Goal: Information Seeking & Learning: Learn about a topic

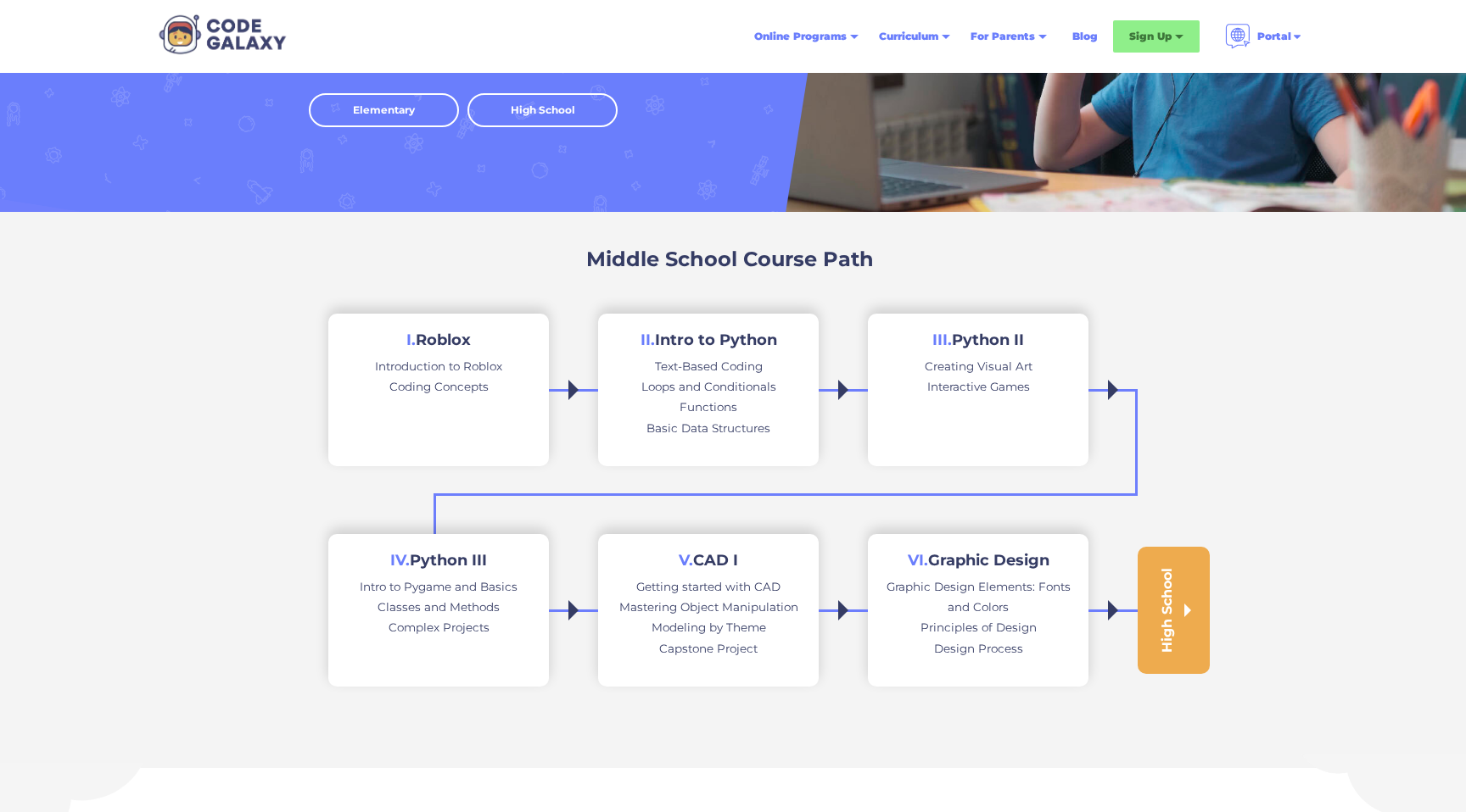
click at [512, 391] on link "I. Roblox Introduction to Roblox Coding Concepts" at bounding box center [438, 390] width 220 height 152
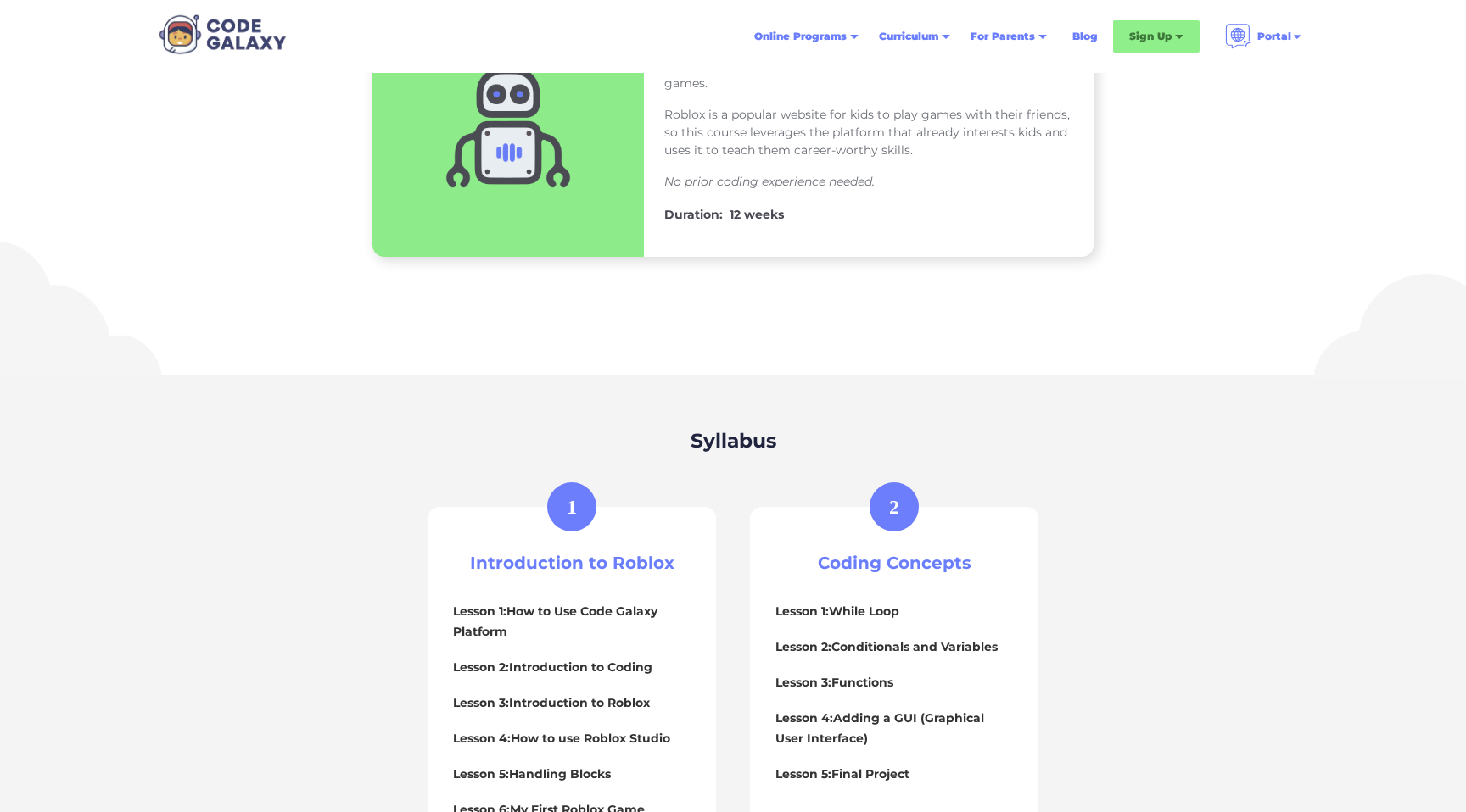
scroll to position [368, 0]
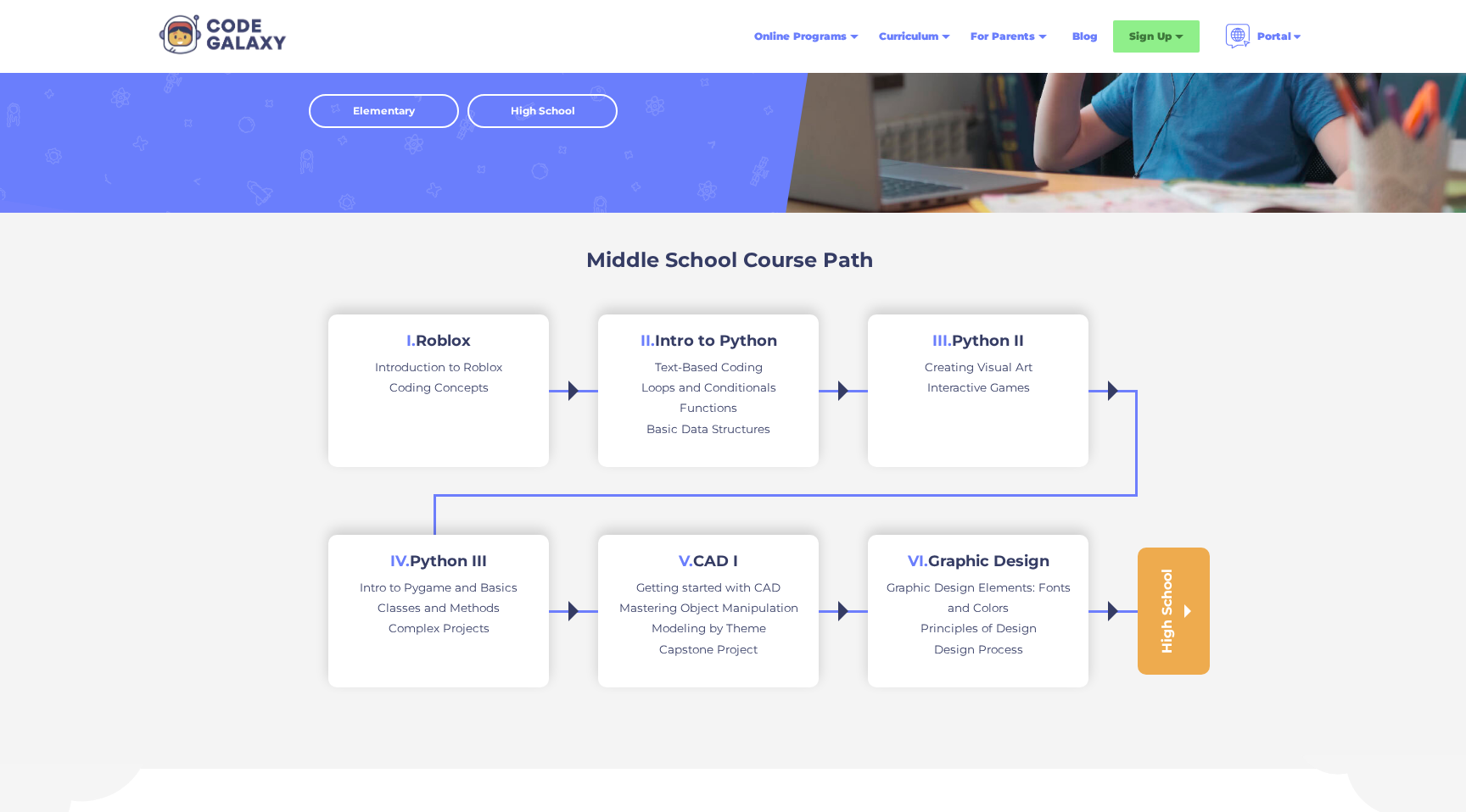
click at [707, 388] on div "Loops and Conditionals" at bounding box center [708, 388] width 135 height 21
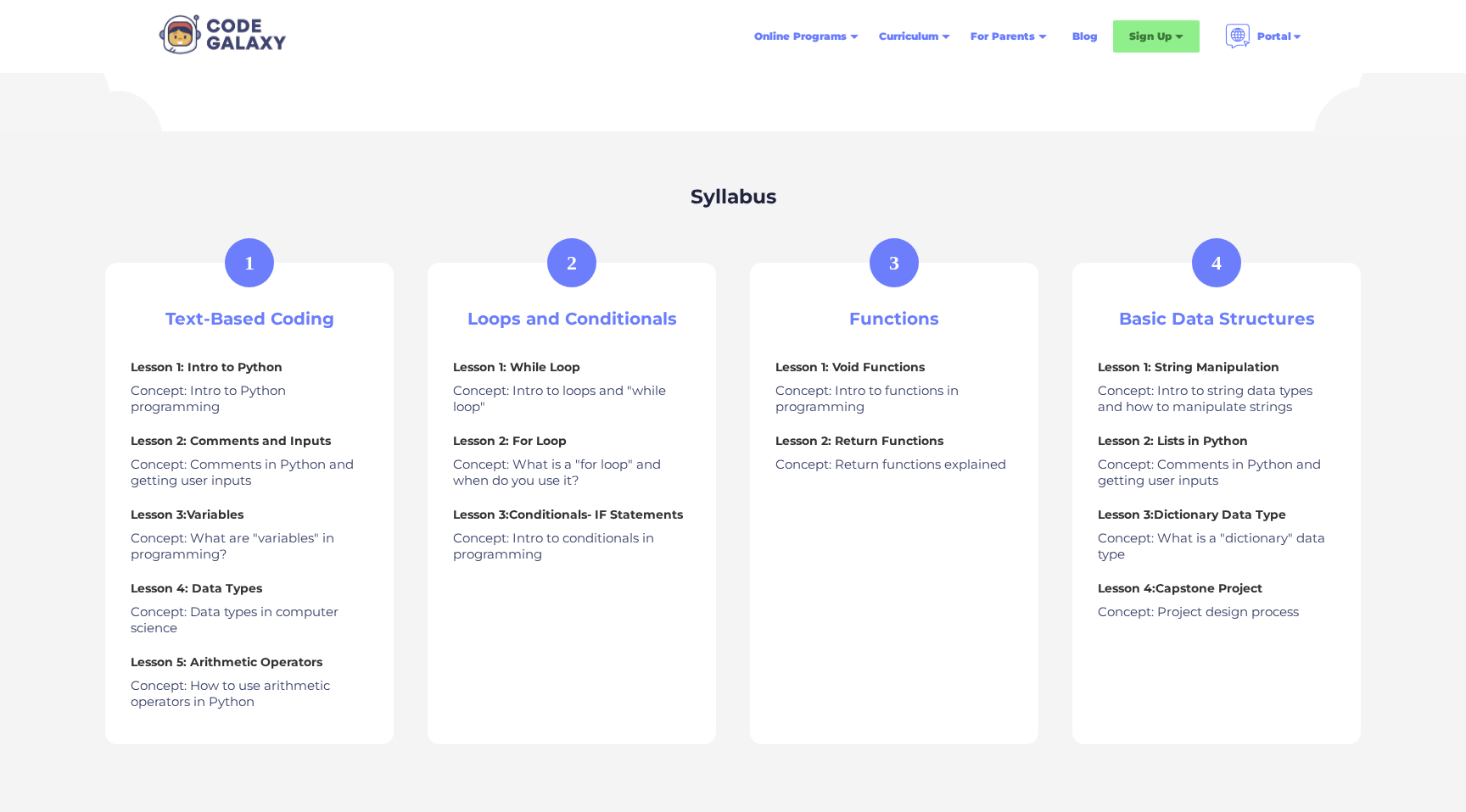
scroll to position [375, 0]
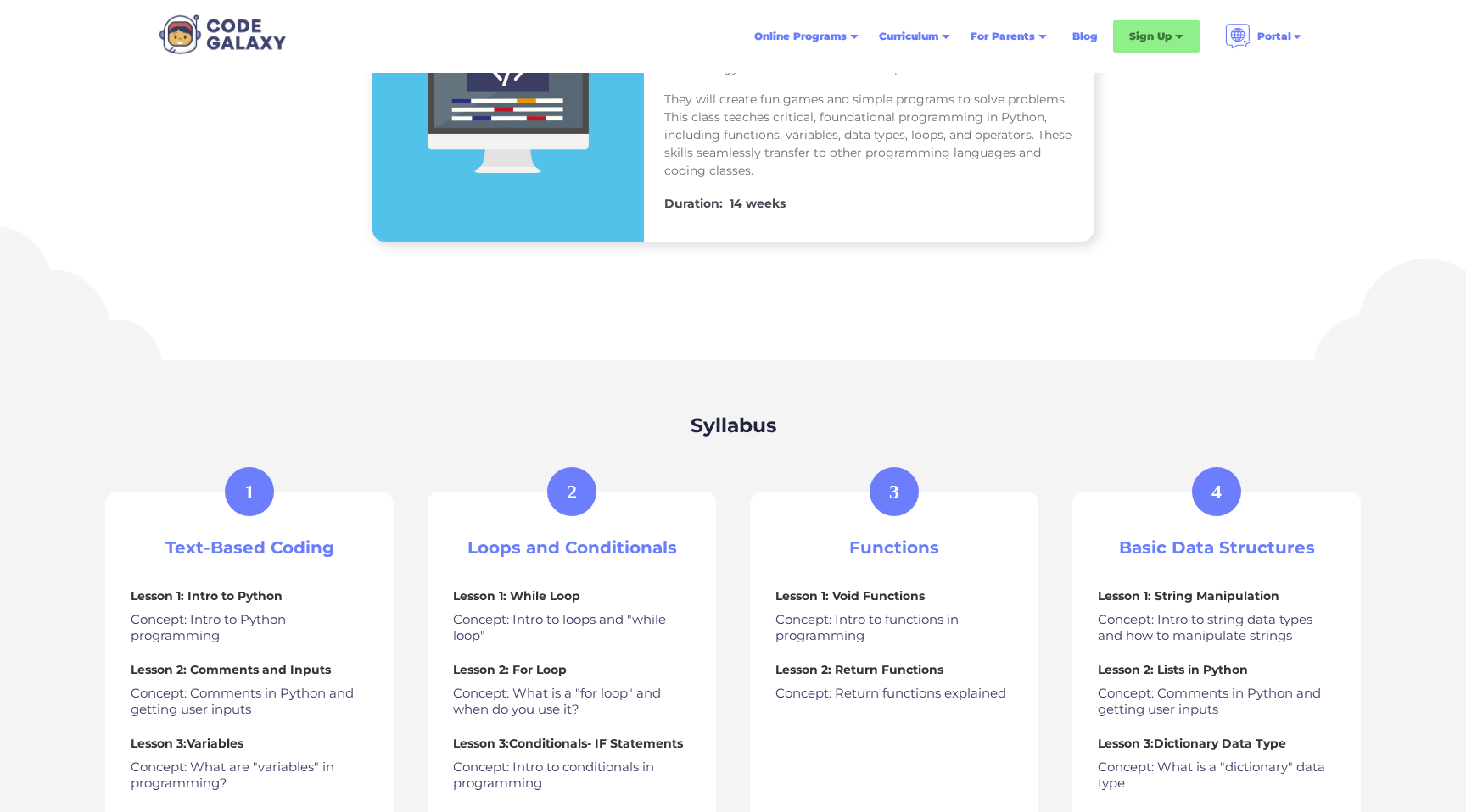
click at [206, 640] on p "Concept: Intro to Python programming" at bounding box center [248, 628] width 237 height 33
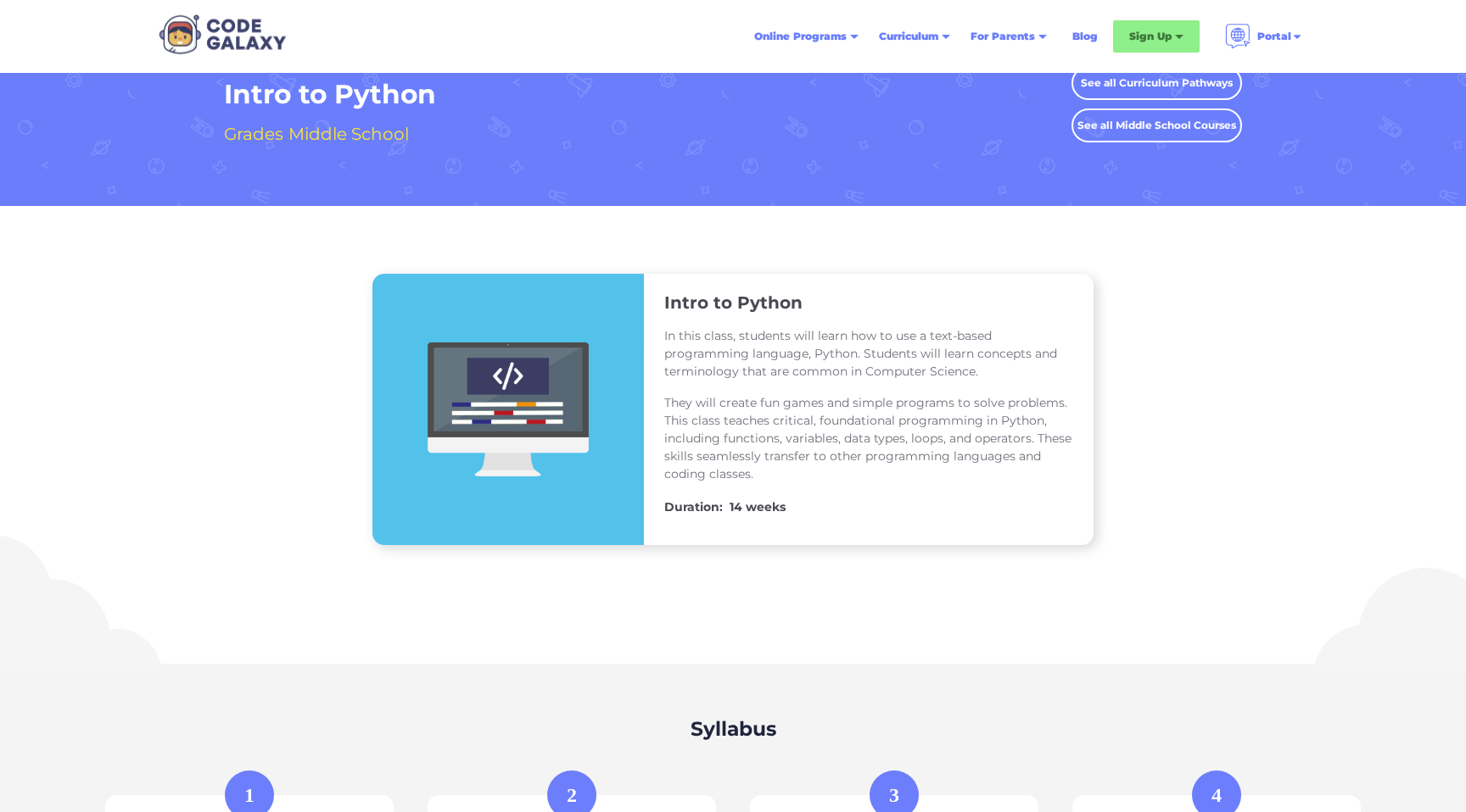
scroll to position [0, 0]
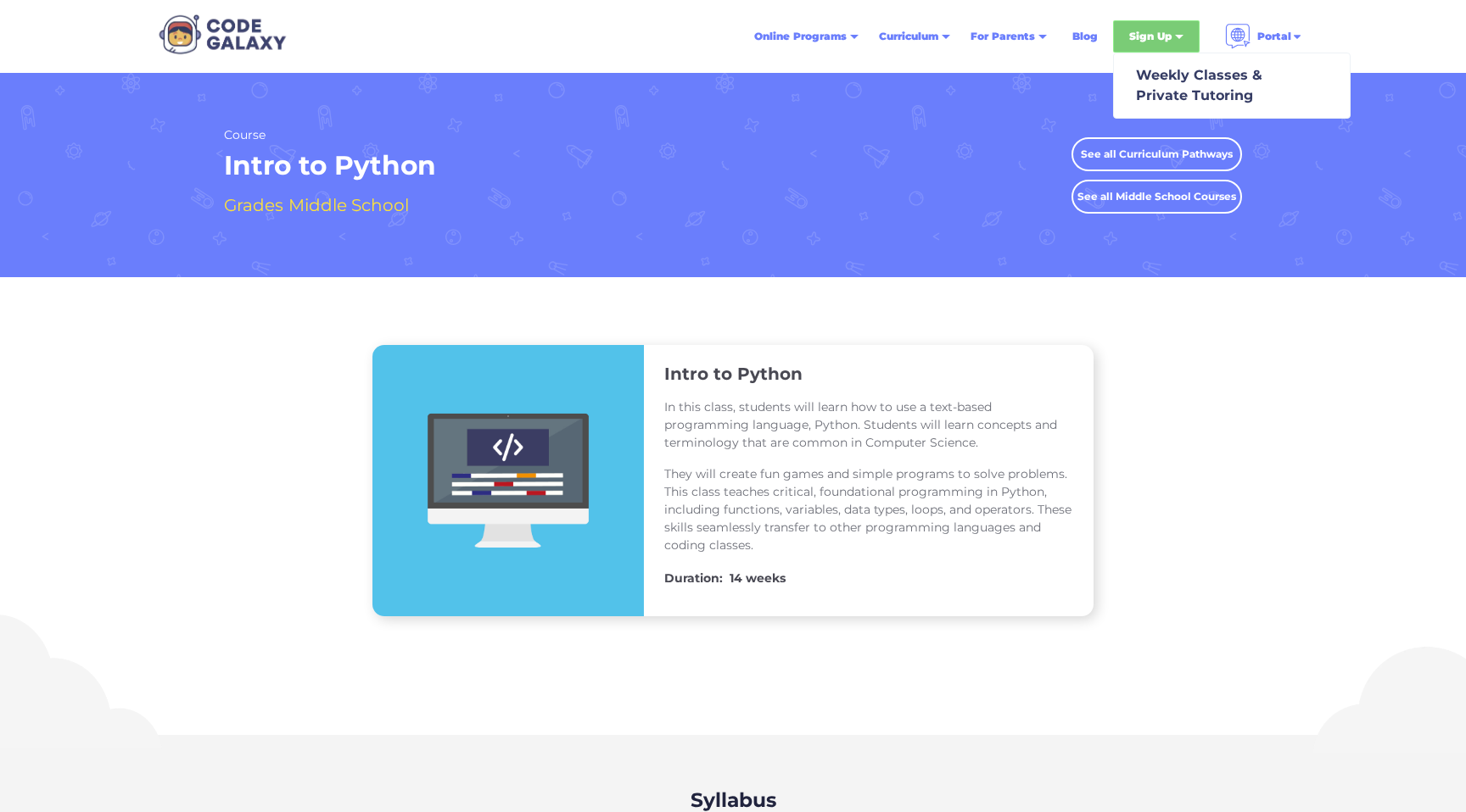
click at [1159, 34] on div "Sign Up" at bounding box center [1150, 37] width 42 height 17
